Goal: Task Accomplishment & Management: Manage account settings

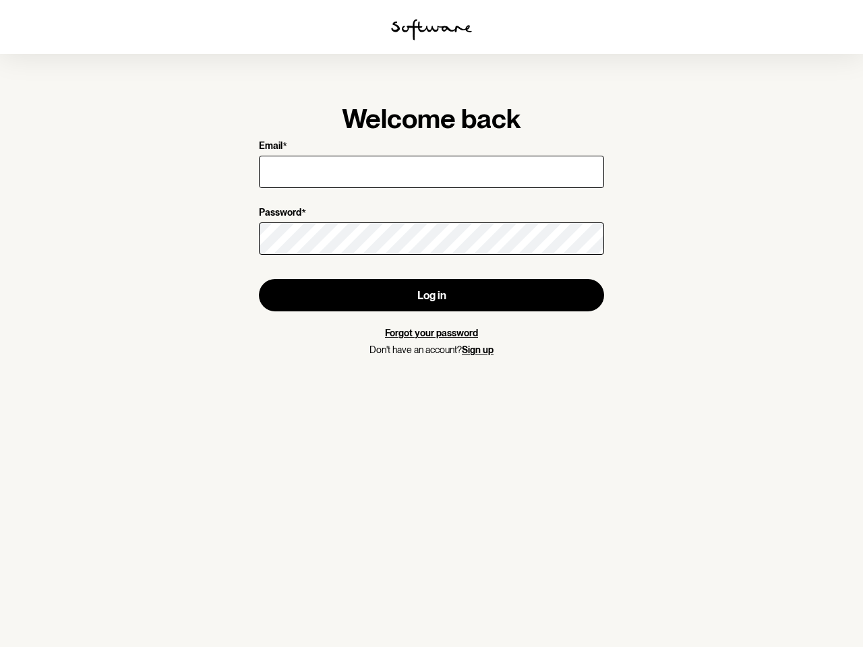
click at [432, 30] on img at bounding box center [431, 30] width 81 height 22
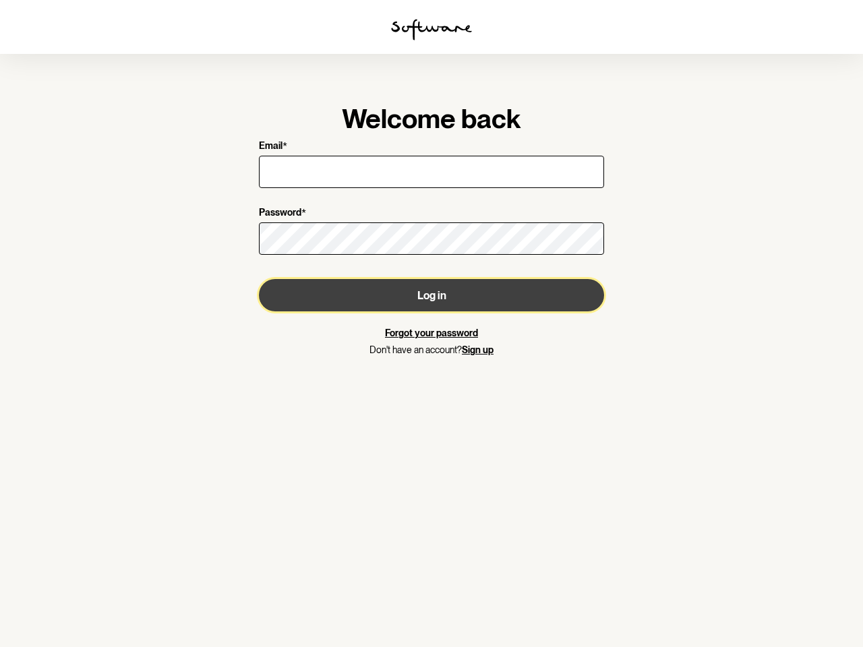
click at [432, 295] on button "Log in" at bounding box center [431, 295] width 345 height 32
